Goal: Subscribe to service/newsletter

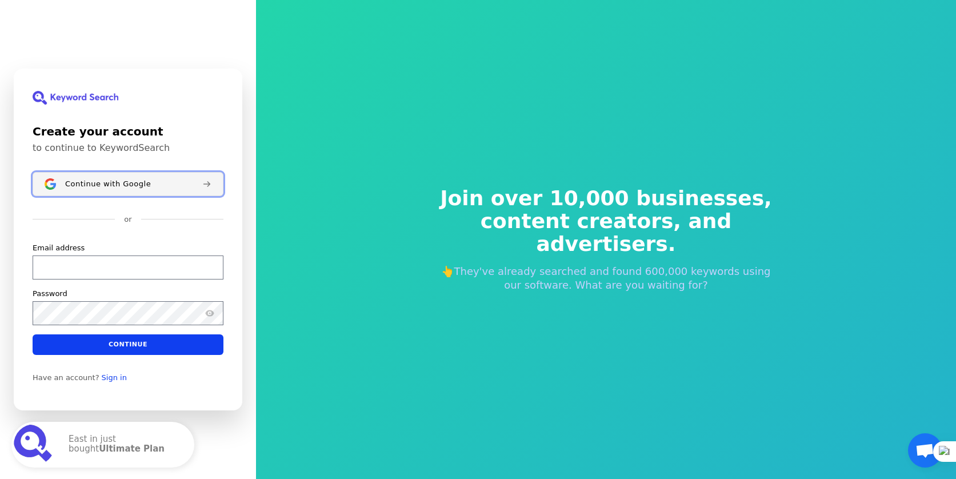
click at [72, 187] on span "Continue with Google" at bounding box center [108, 183] width 86 height 9
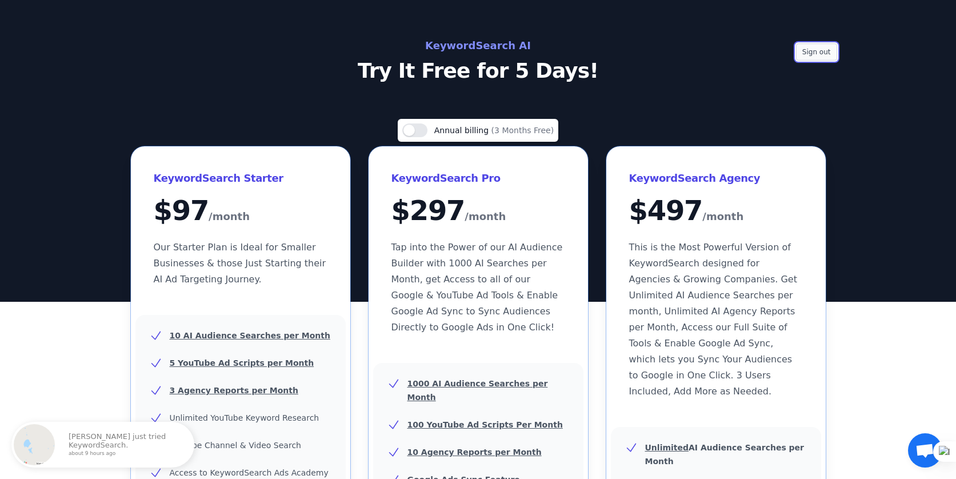
click at [829, 58] on button "Sign out" at bounding box center [816, 51] width 41 height 17
